Goal: Task Accomplishment & Management: Manage account settings

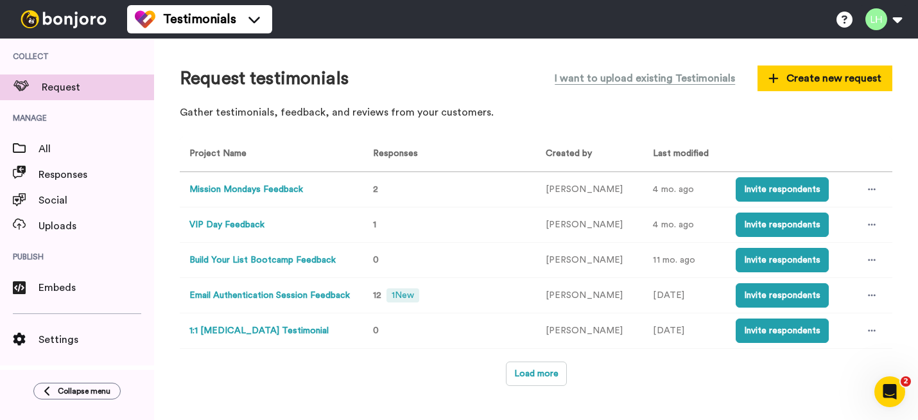
click at [299, 187] on button "Mission Mondays Feedback" at bounding box center [246, 189] width 114 height 13
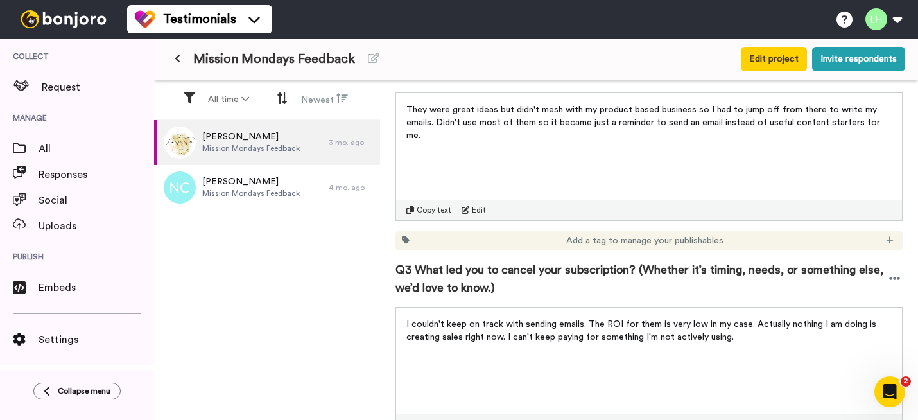
scroll to position [451, 0]
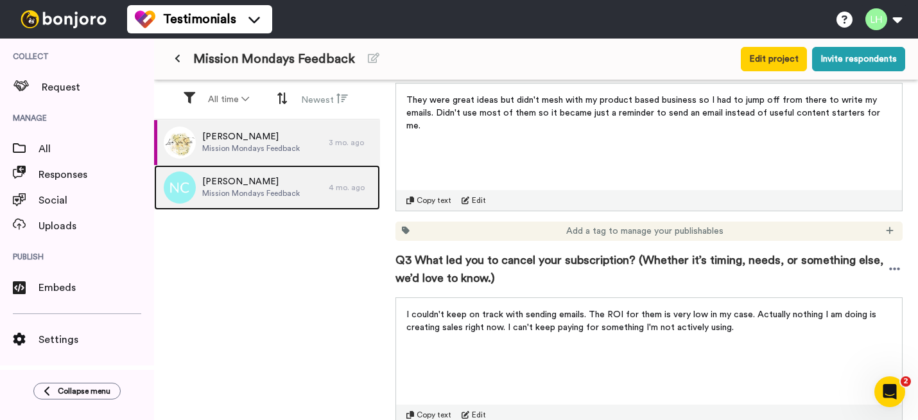
click at [245, 194] on span "Mission Mondays Feedback" at bounding box center [251, 193] width 98 height 10
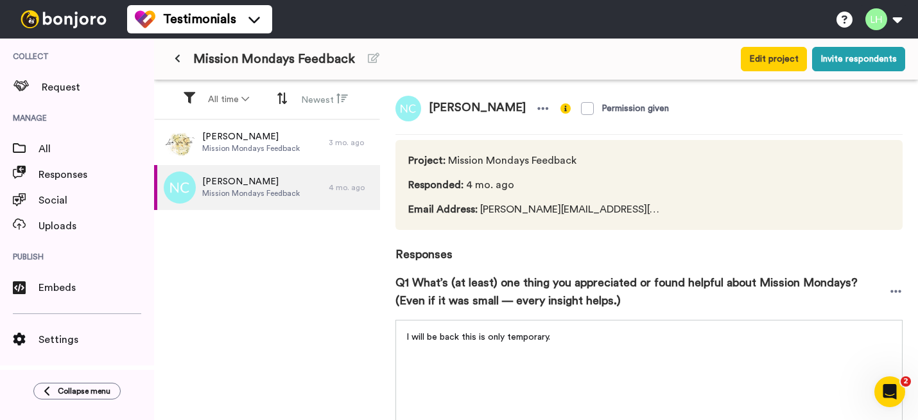
click at [176, 60] on icon at bounding box center [178, 58] width 6 height 9
